Goal: Entertainment & Leisure: Consume media (video, audio)

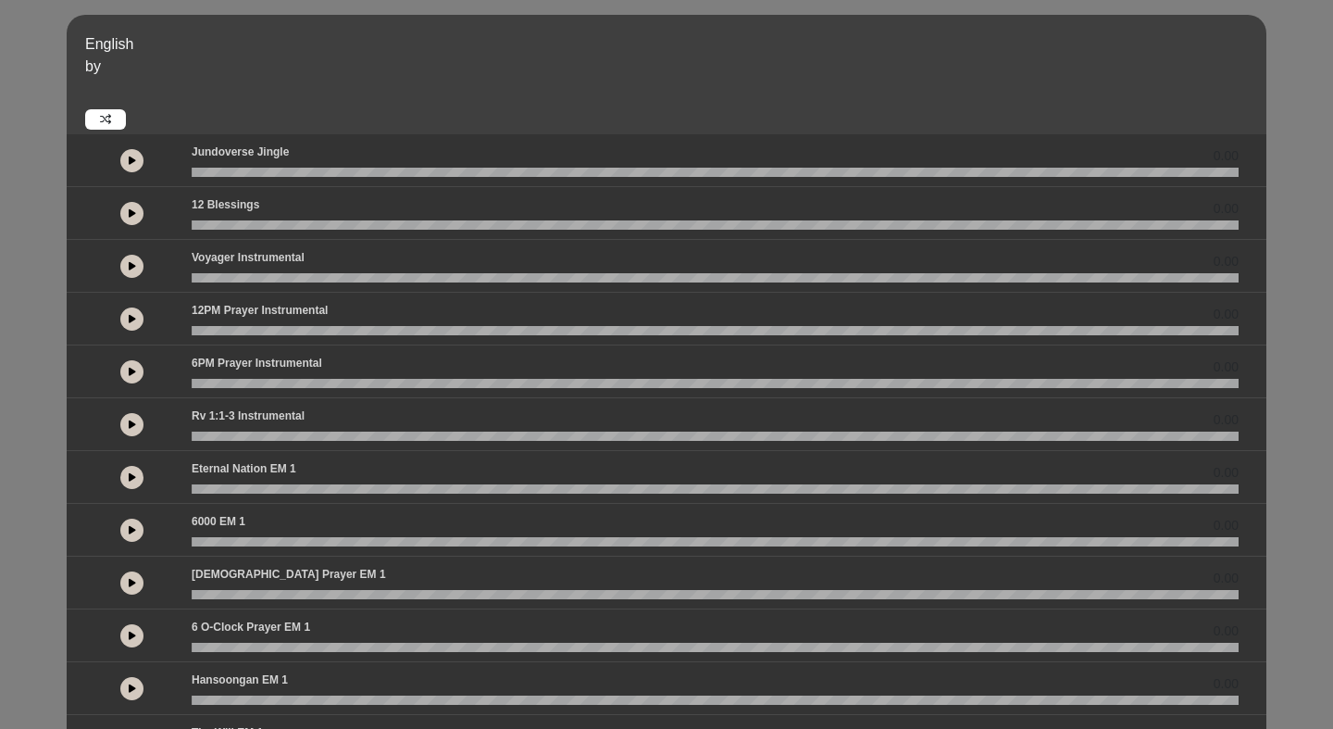
scroll to position [400, 0]
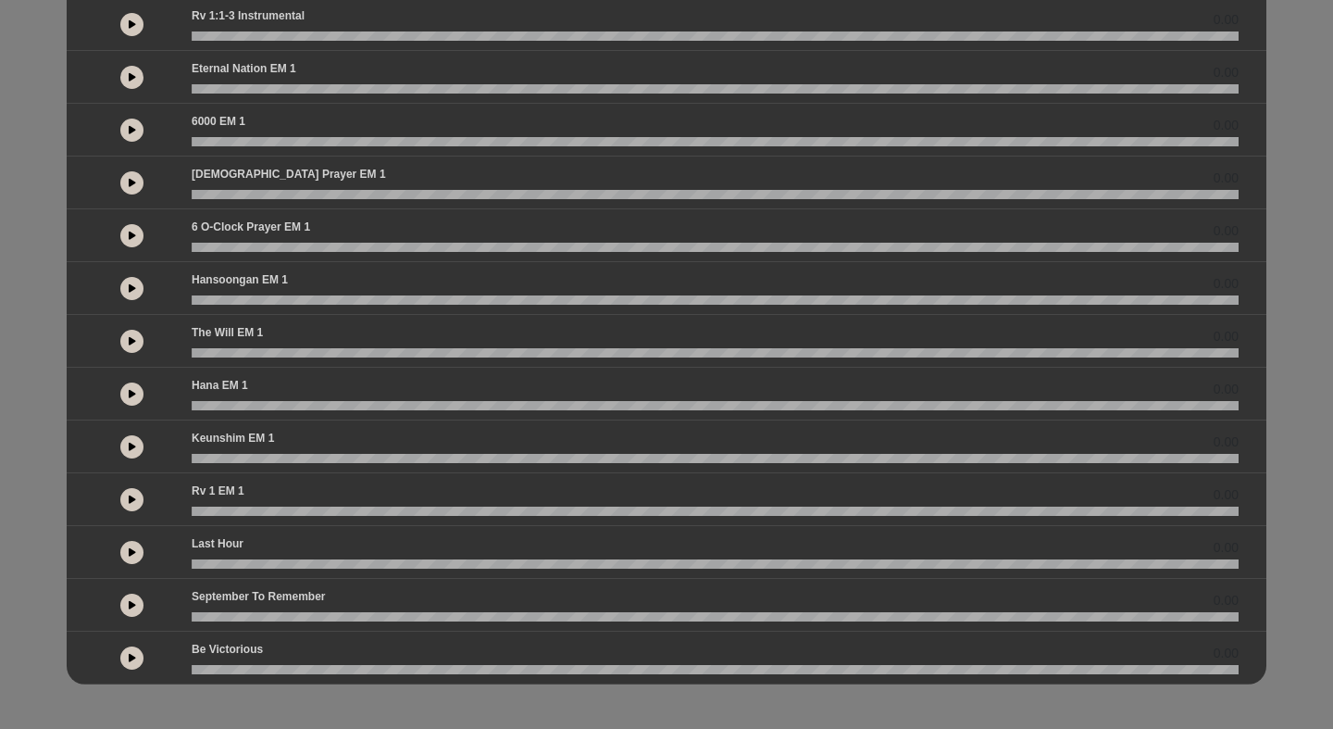
click at [135, 599] on button at bounding box center [131, 605] width 23 height 23
click at [136, 289] on button at bounding box center [131, 289] width 23 height 23
click at [129, 393] on icon at bounding box center [132, 393] width 7 height 9
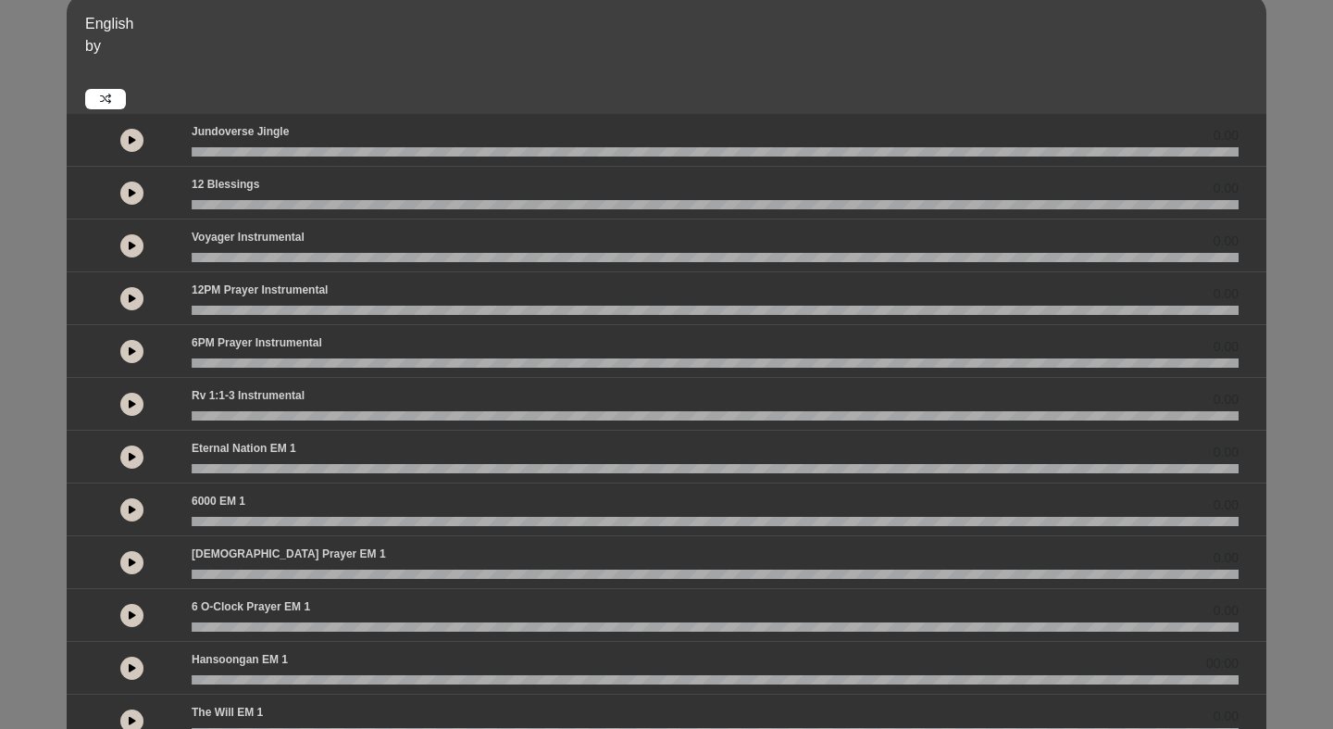
scroll to position [19, 0]
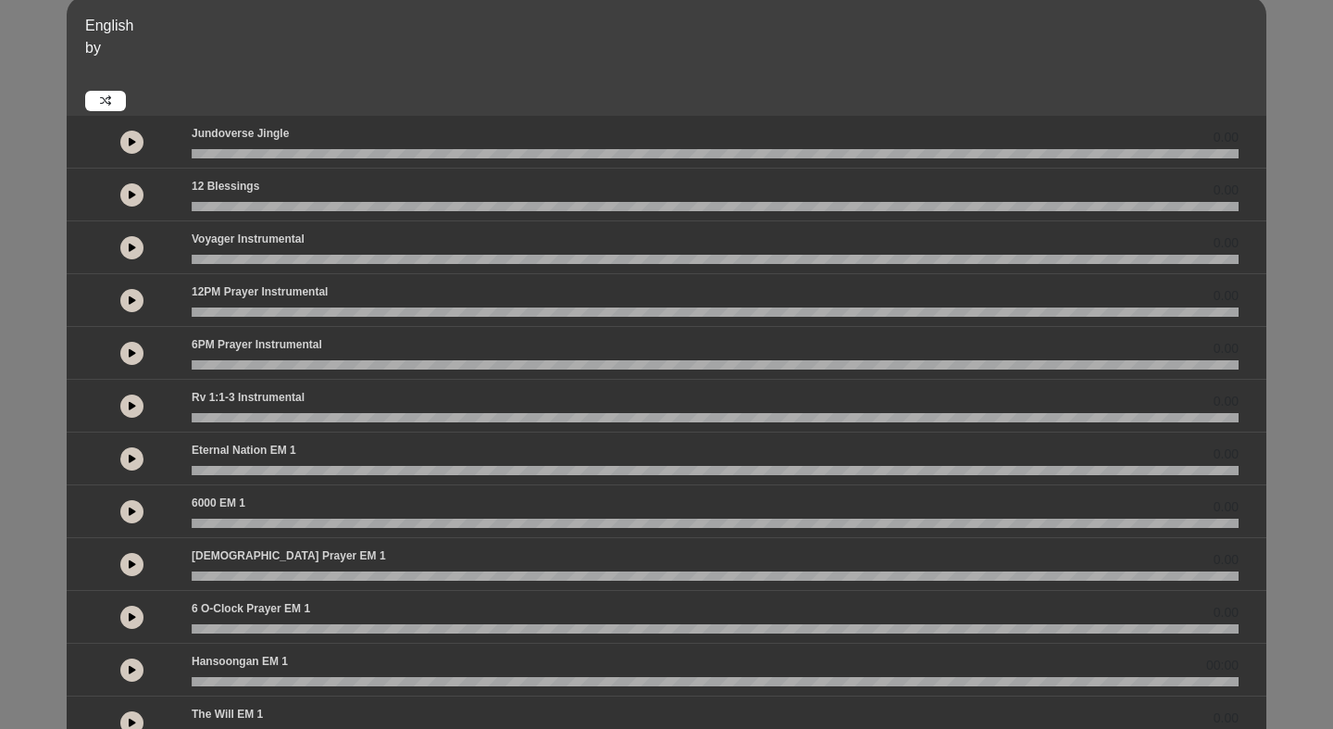
click at [132, 292] on button at bounding box center [131, 300] width 23 height 23
click at [130, 295] on icon at bounding box center [133, 299] width 6 height 9
drag, startPoint x: 208, startPoint y: 315, endPoint x: 196, endPoint y: 315, distance: 12.0
click at [196, 315] on wave at bounding box center [715, 311] width 1047 height 9
click at [131, 300] on icon at bounding box center [132, 299] width 7 height 9
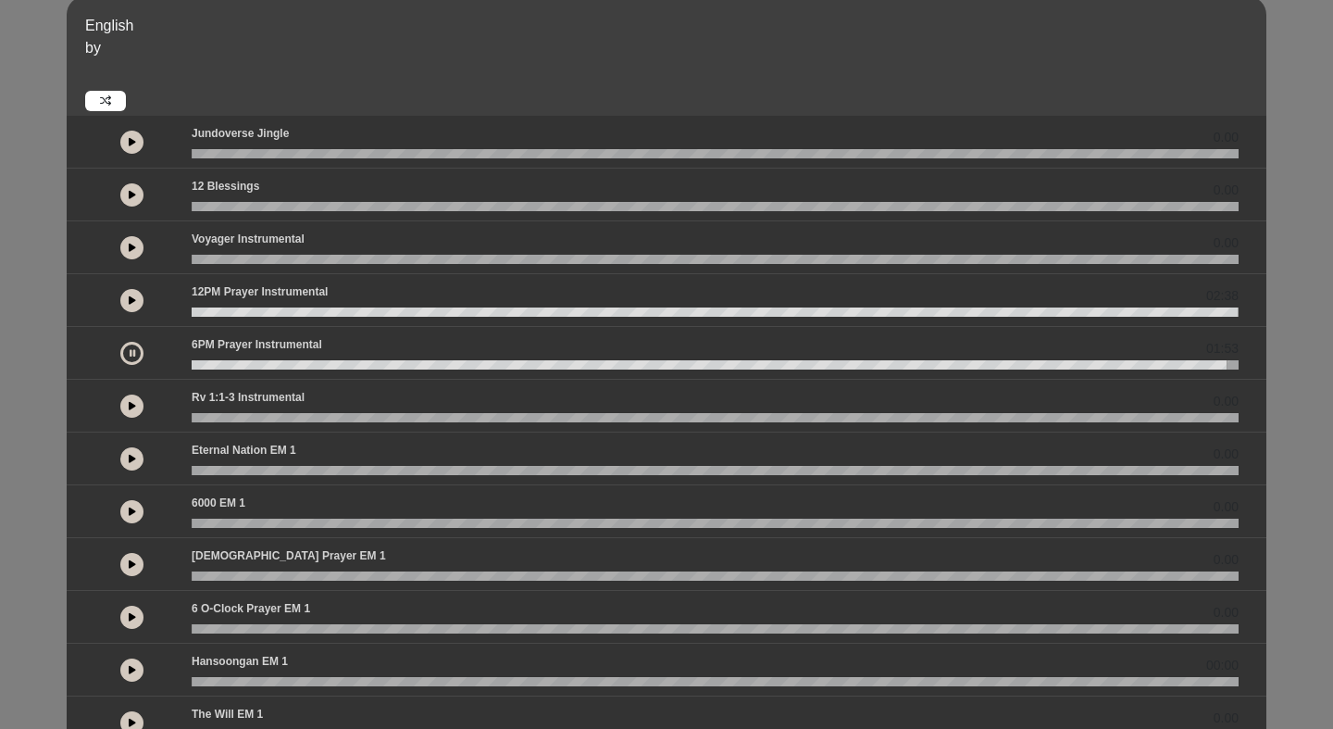
click at [131, 357] on icon at bounding box center [133, 352] width 6 height 9
click at [131, 410] on button at bounding box center [131, 405] width 23 height 23
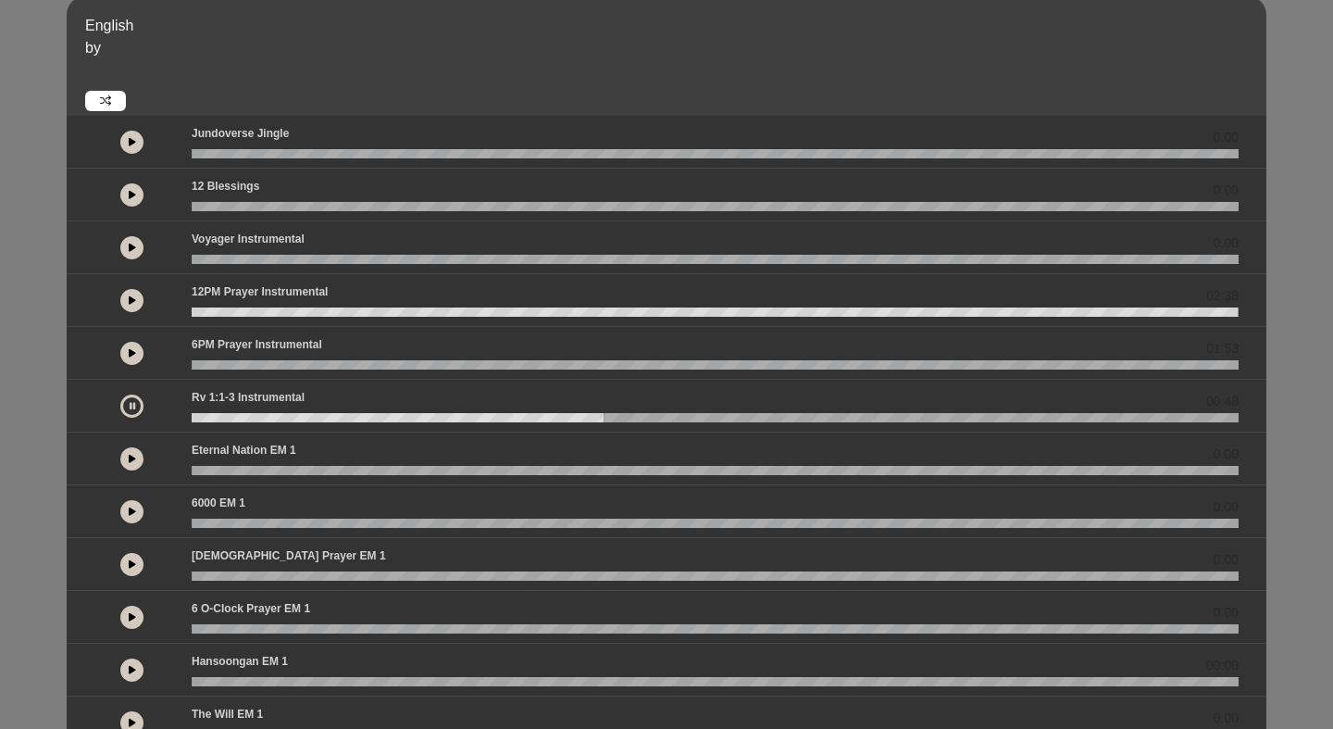
click at [130, 402] on icon at bounding box center [133, 405] width 6 height 9
